Goal: Task Accomplishment & Management: Use online tool/utility

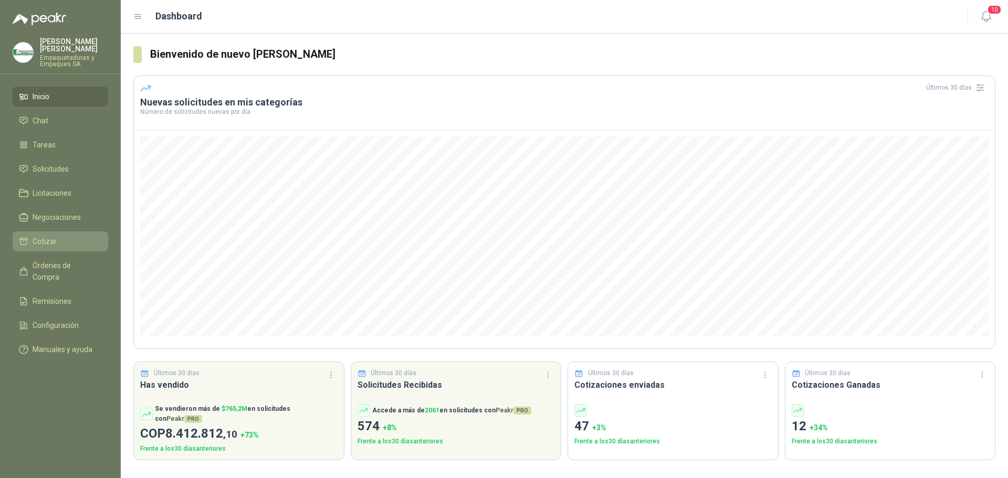
click at [58, 244] on li "Cotizar" at bounding box center [60, 242] width 83 height 12
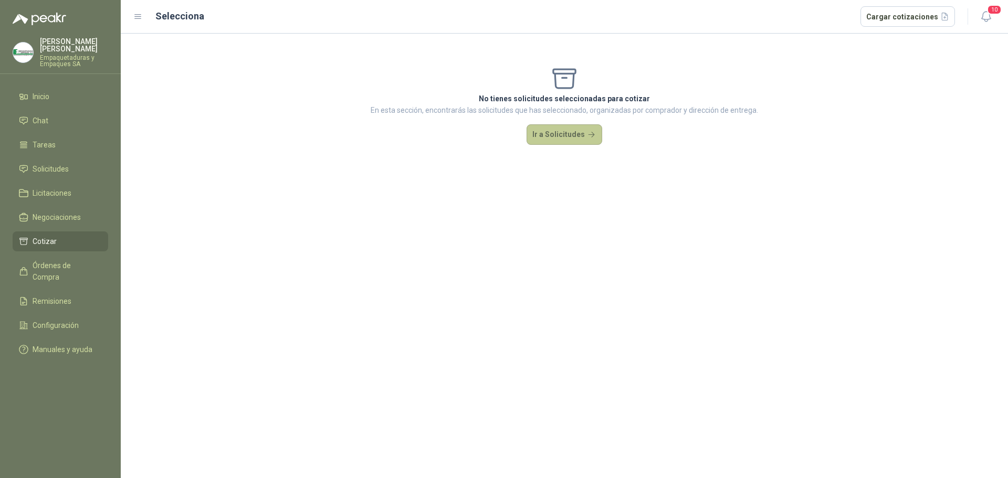
click at [542, 134] on button "Ir a Solicitudes" at bounding box center [565, 134] width 76 height 21
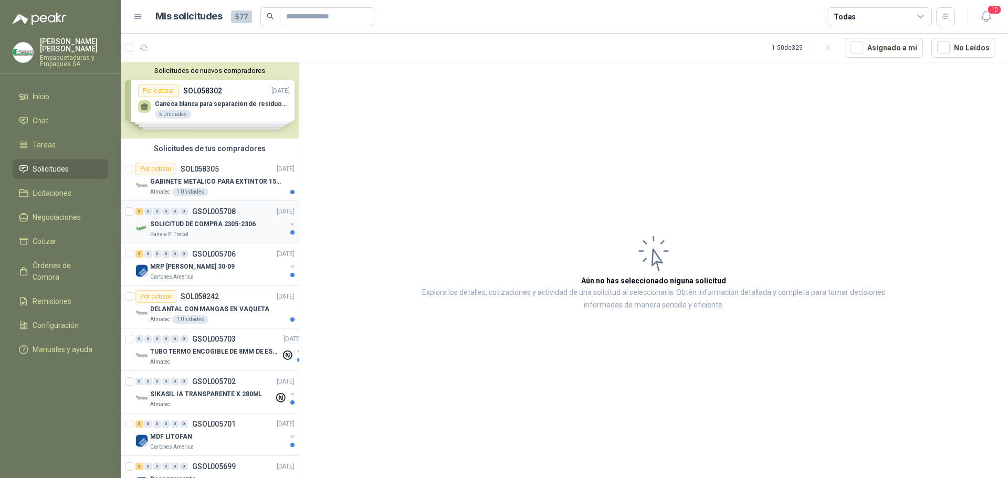
click at [235, 235] on div "Panela El Trébol" at bounding box center [218, 235] width 136 height 8
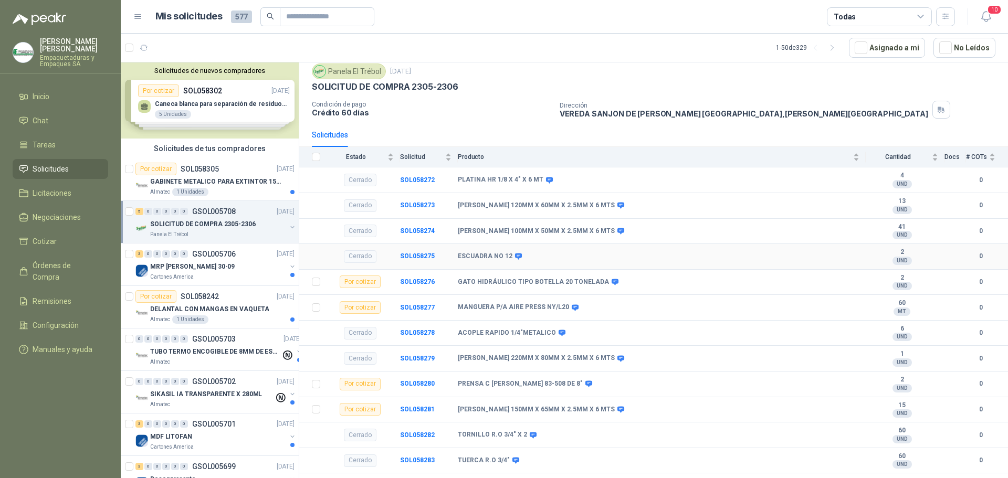
scroll to position [53, 0]
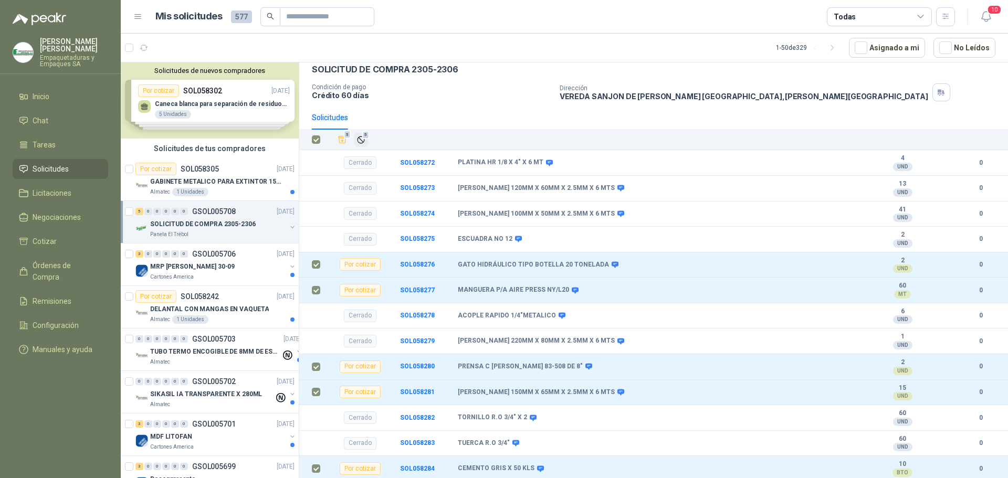
click at [362, 143] on icon "Ignorar" at bounding box center [361, 140] width 6 height 6
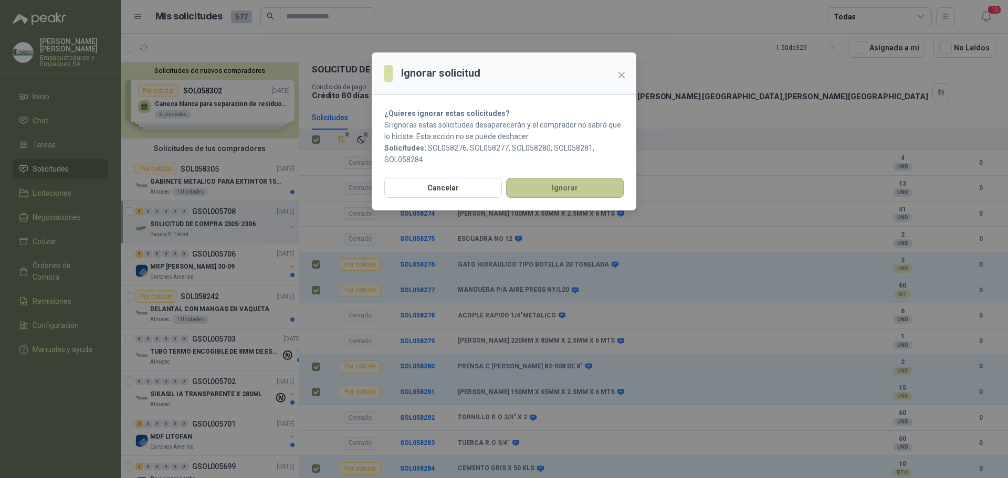
click at [555, 191] on button "Ignorar" at bounding box center [565, 188] width 118 height 20
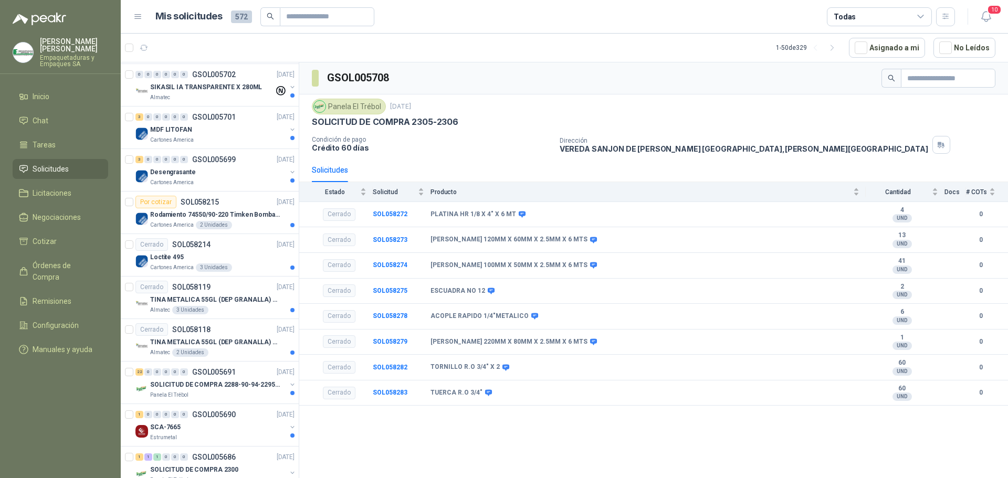
scroll to position [263, 0]
